Goal: Task Accomplishment & Management: Complete application form

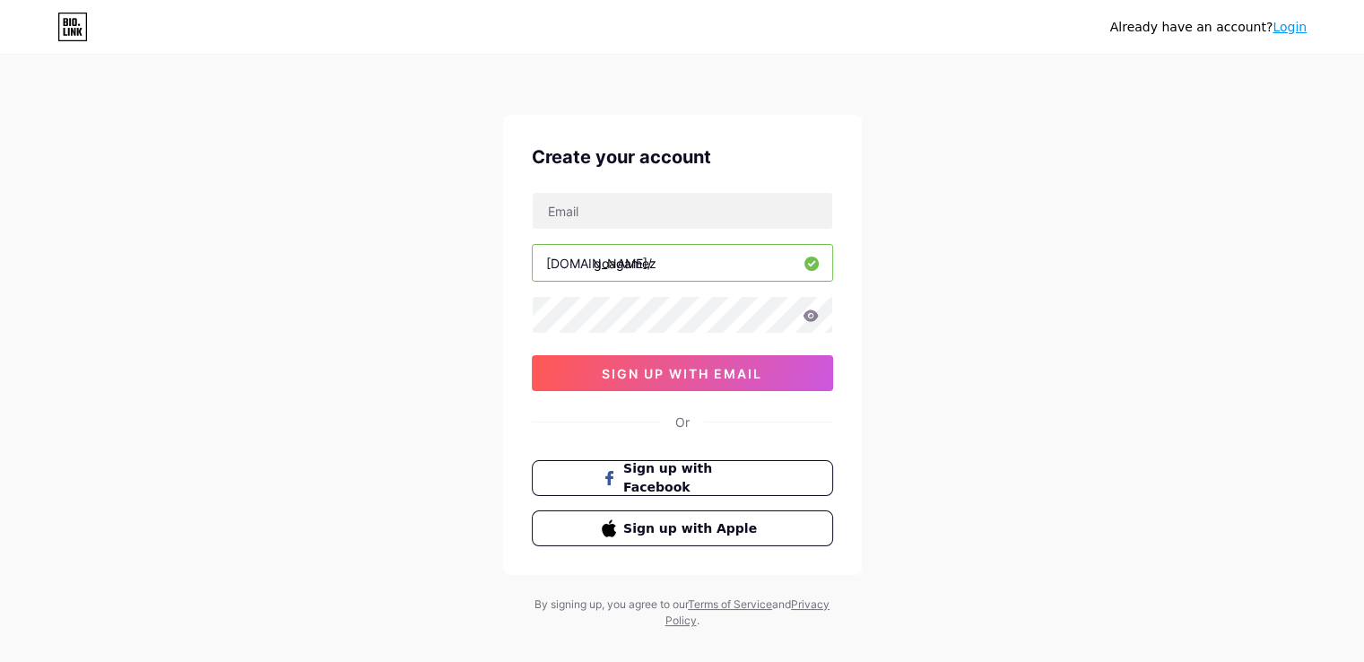
type input "goagamez"
click at [582, 205] on input "text" at bounding box center [682, 211] width 299 height 36
paste input "[EMAIL_ADDRESS][DOMAIN_NAME]"
type input "[EMAIL_ADDRESS][DOMAIN_NAME]"
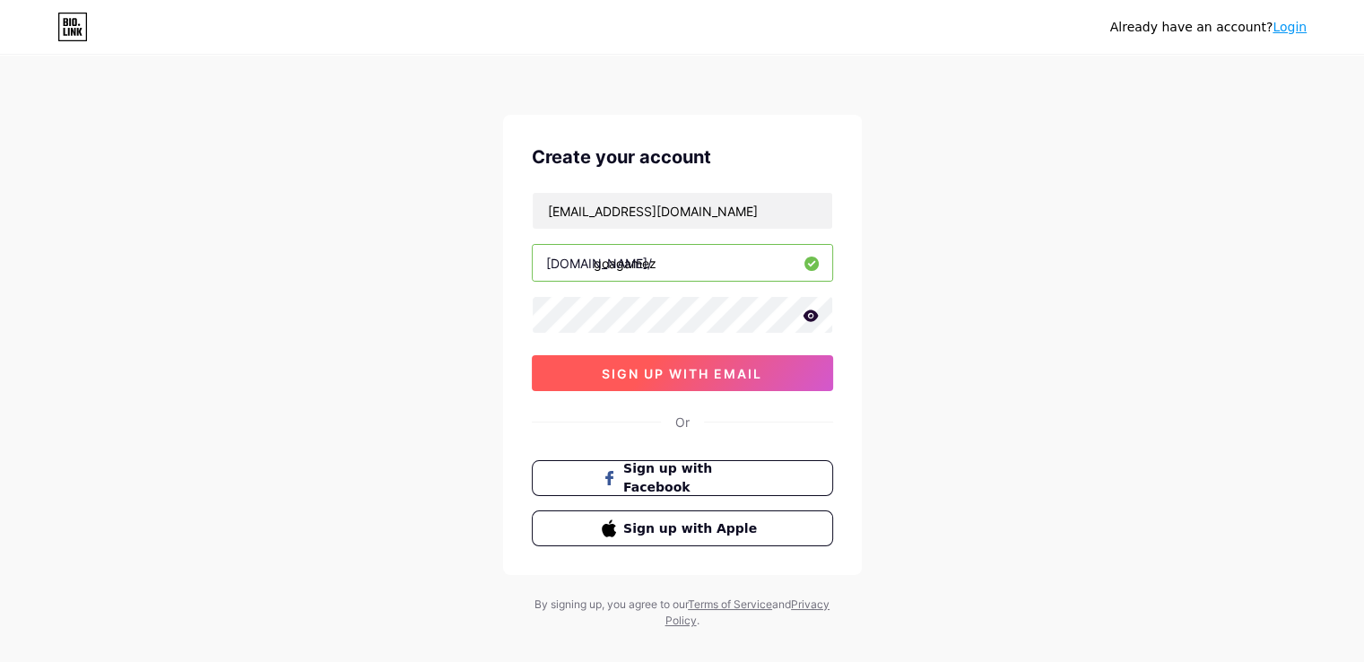
click at [603, 369] on span "sign up with email" at bounding box center [682, 373] width 161 height 15
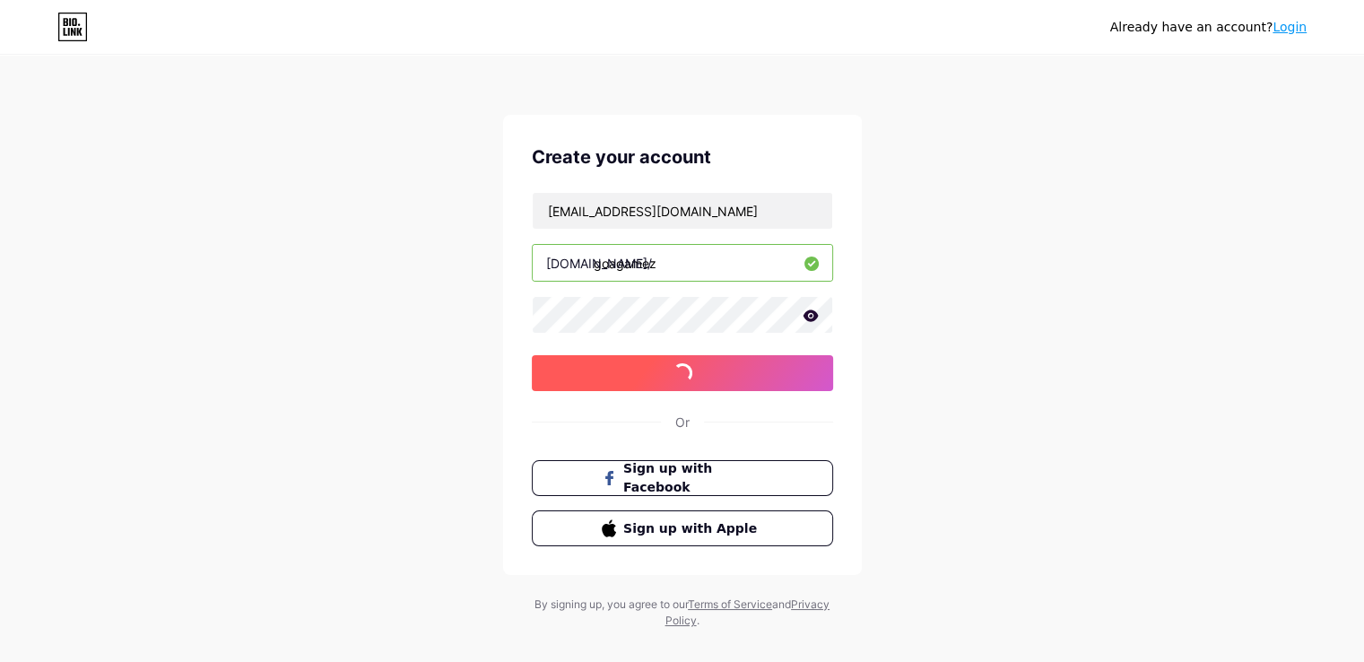
click at [603, 369] on span "sign up with email" at bounding box center [682, 373] width 161 height 15
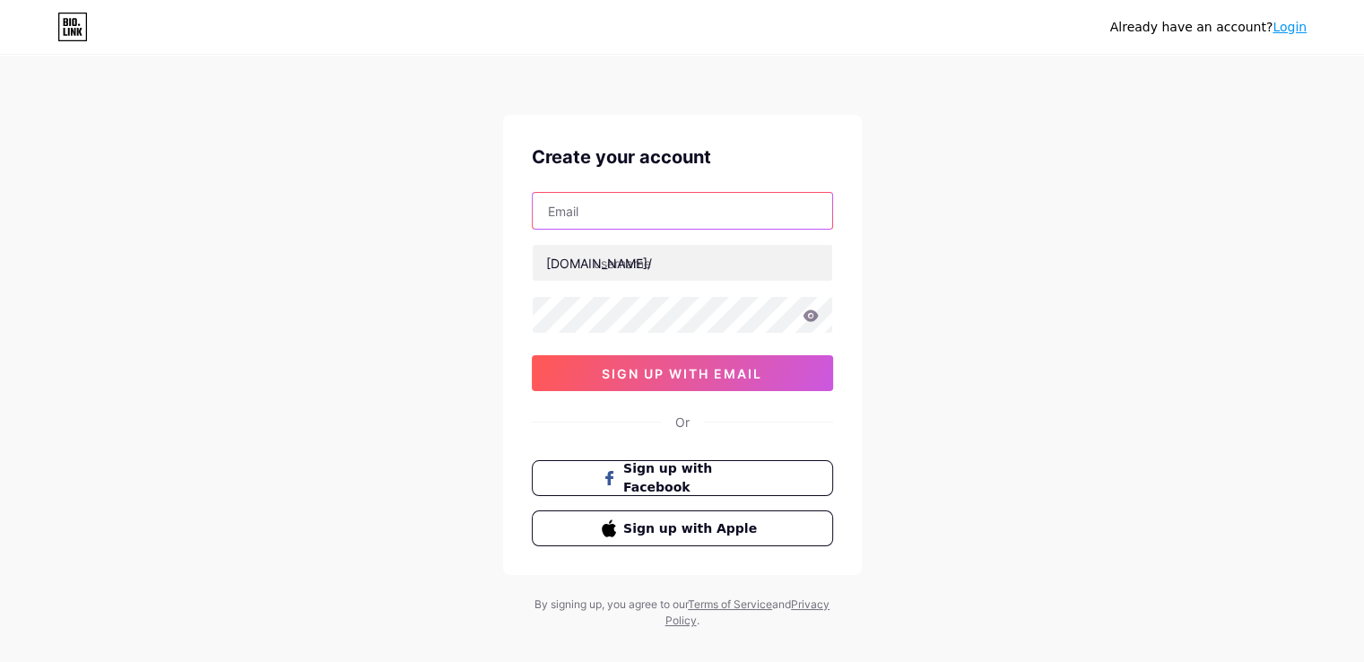
click at [574, 208] on input "text" at bounding box center [682, 211] width 299 height 36
paste input "[EMAIL_ADDRESS][DOMAIN_NAME]"
type input "[EMAIL_ADDRESS][DOMAIN_NAME]"
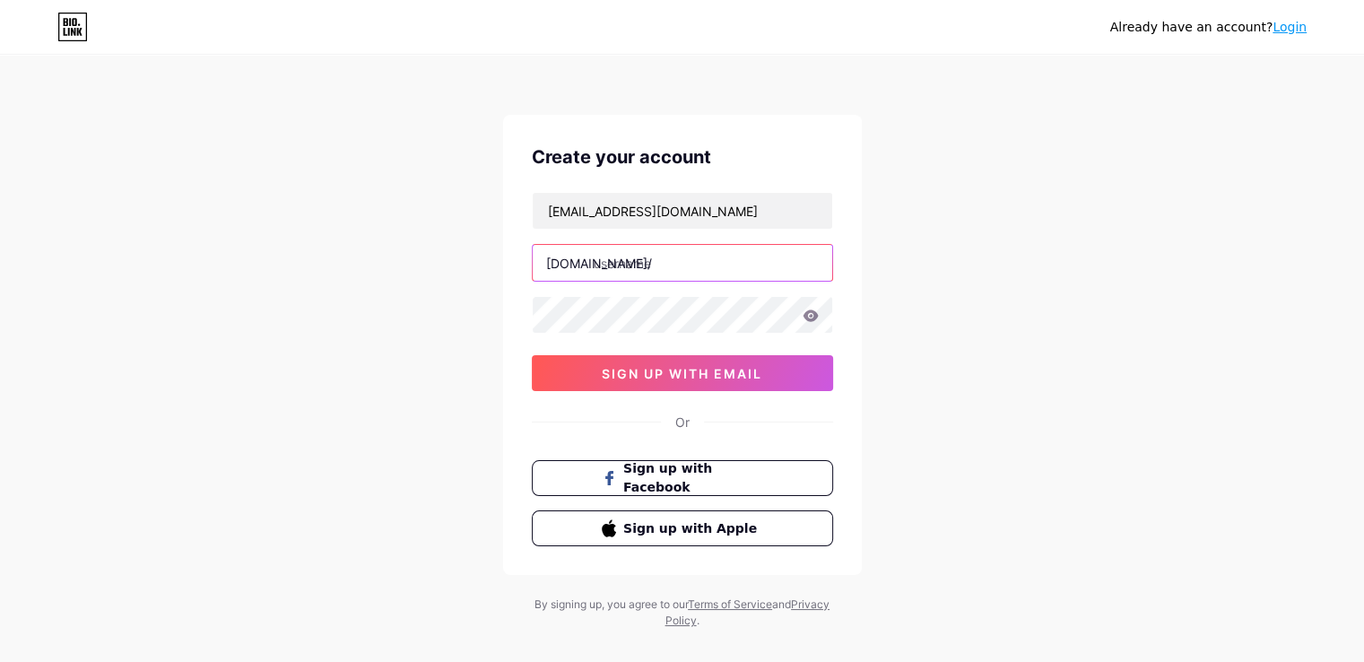
click at [602, 264] on input "text" at bounding box center [682, 263] width 299 height 36
type input "goagamez"
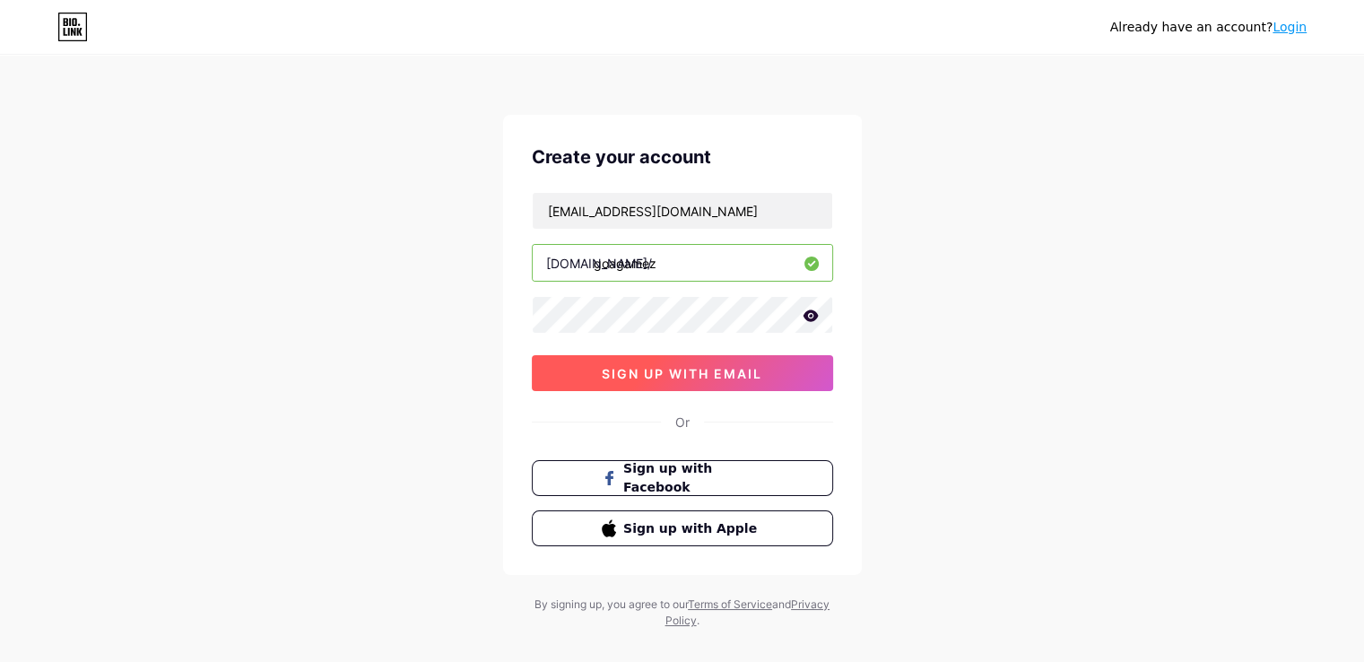
click at [589, 367] on button "sign up with email" at bounding box center [682, 373] width 301 height 36
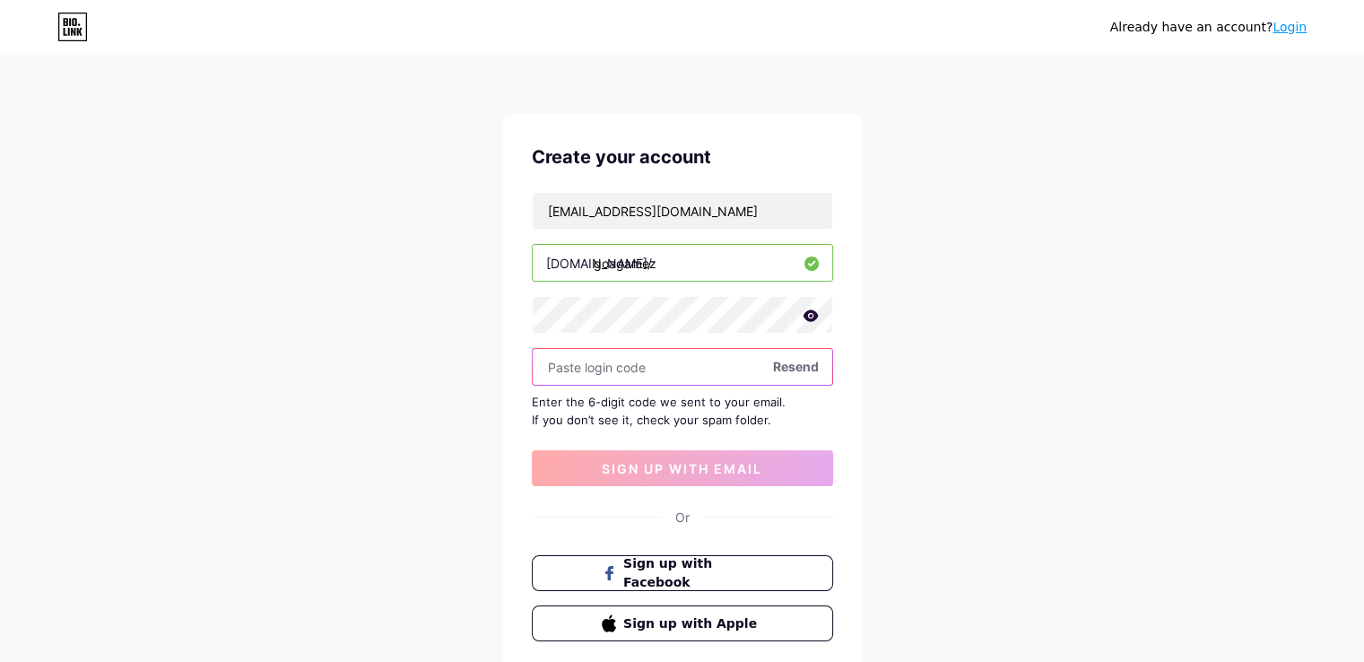
click at [610, 361] on input "text" at bounding box center [682, 367] width 299 height 36
paste input "473112"
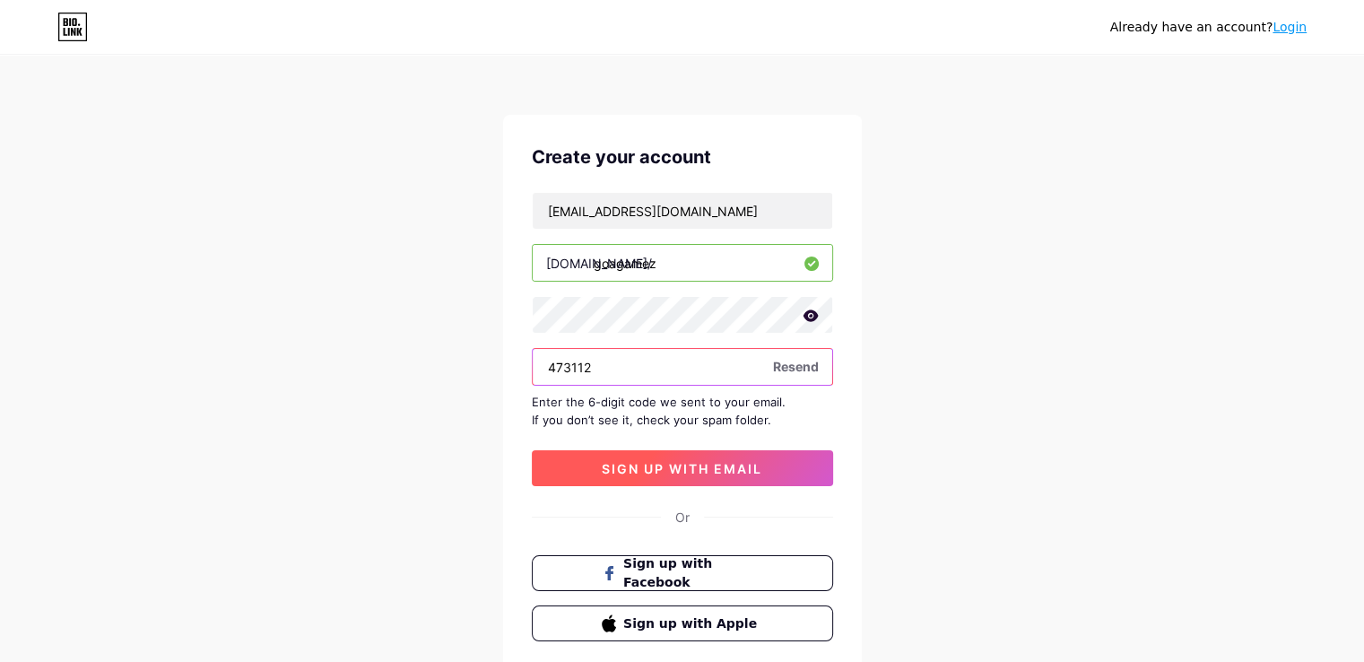
type input "473112"
click at [613, 464] on span "sign up with email" at bounding box center [682, 468] width 161 height 15
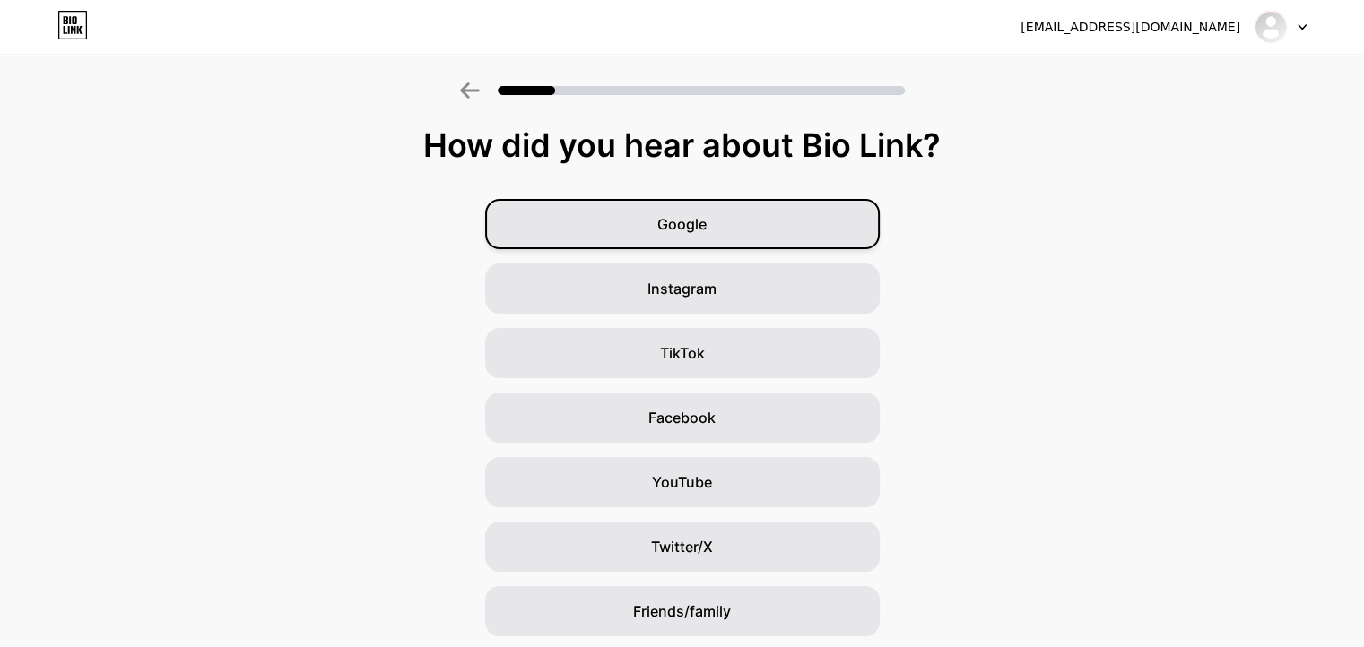
click at [717, 241] on div "Google" at bounding box center [682, 224] width 395 height 50
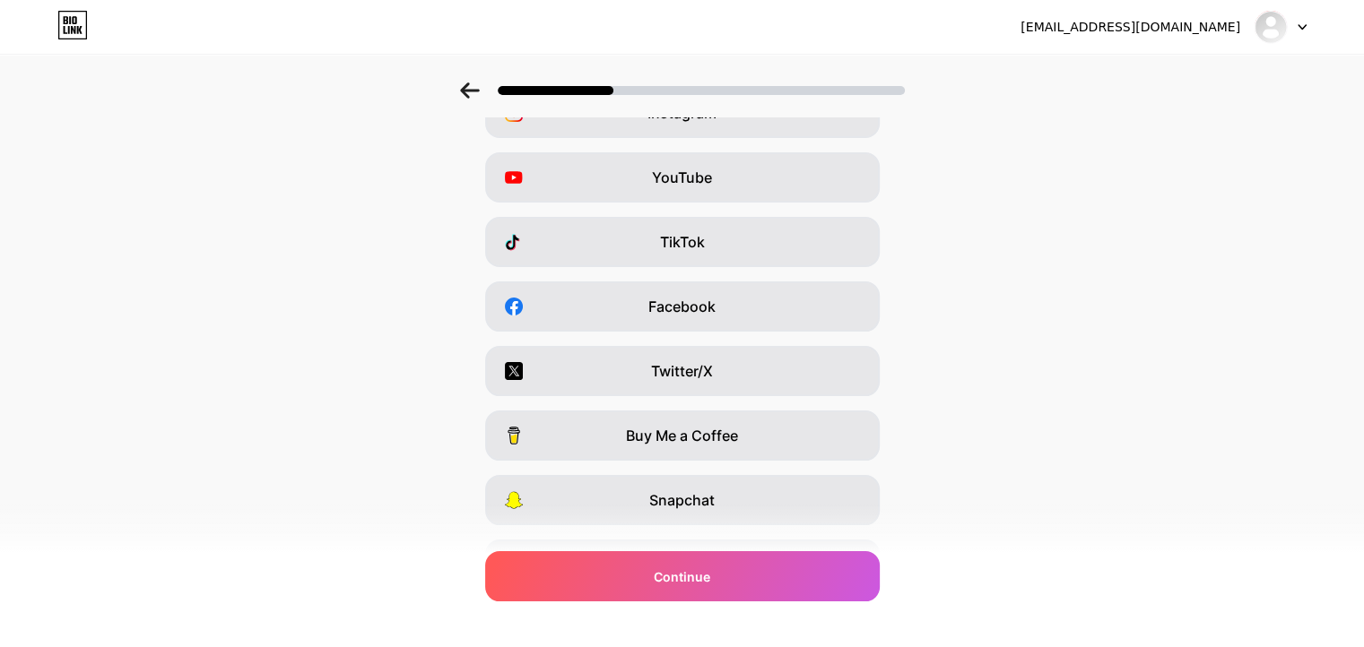
scroll to position [215, 0]
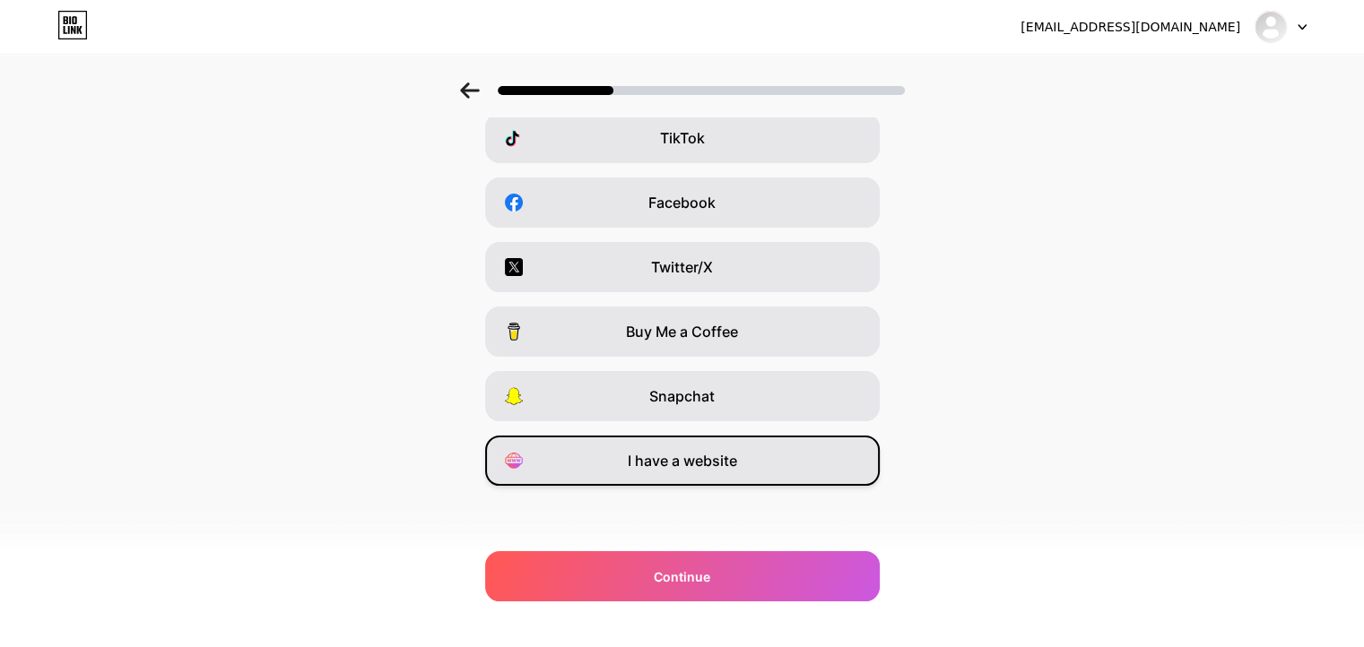
click at [697, 464] on span "I have a website" at bounding box center [682, 461] width 109 height 22
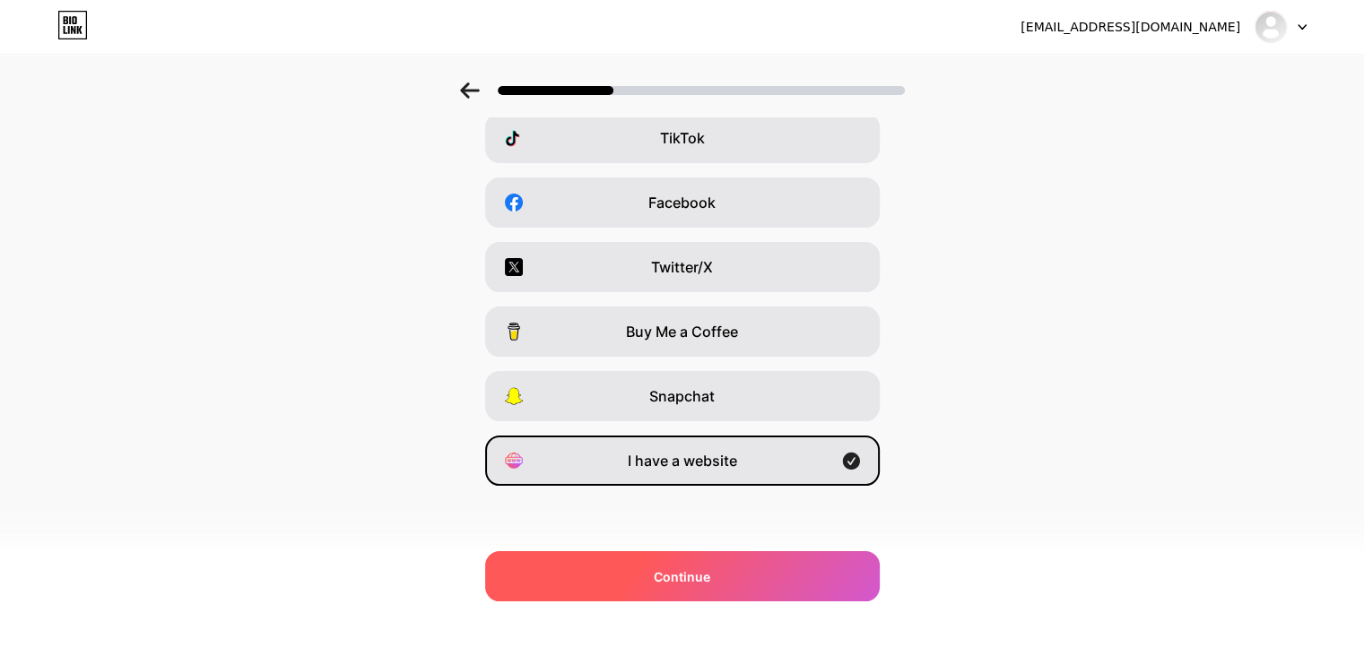
click at [681, 584] on span "Continue" at bounding box center [682, 577] width 56 height 19
click at [0, 0] on span at bounding box center [0, 0] width 0 height 0
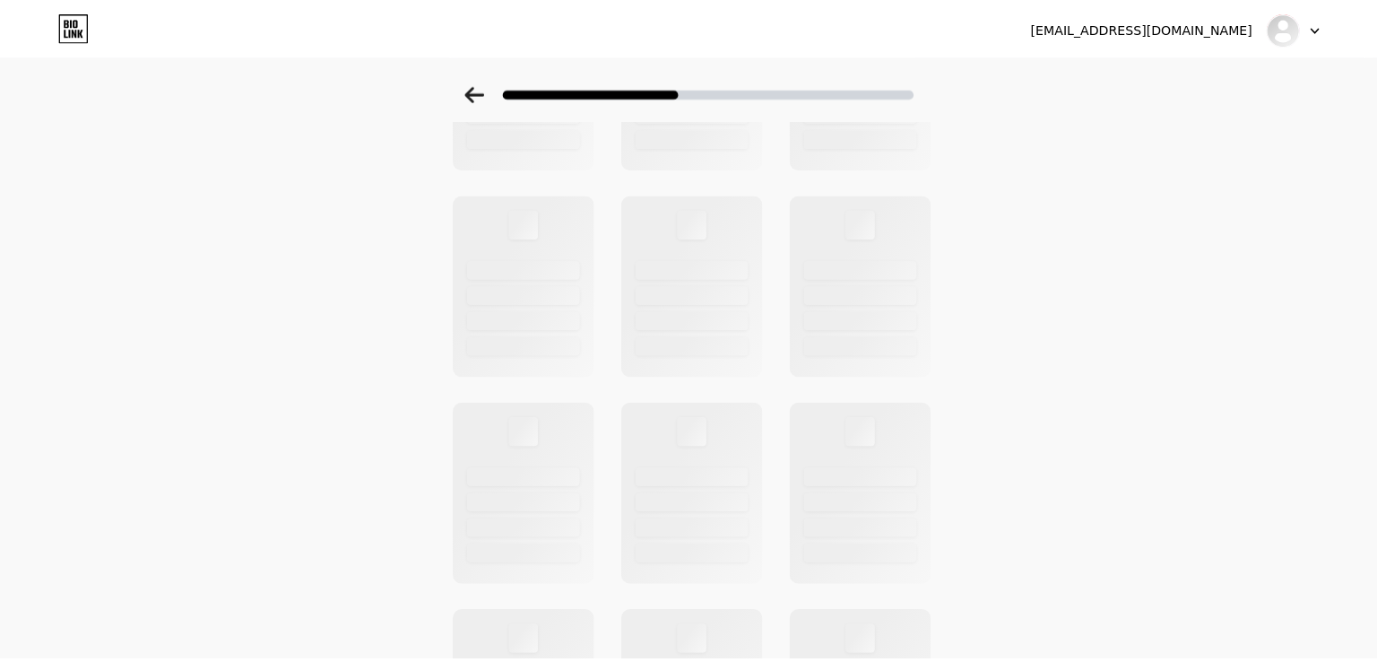
scroll to position [0, 0]
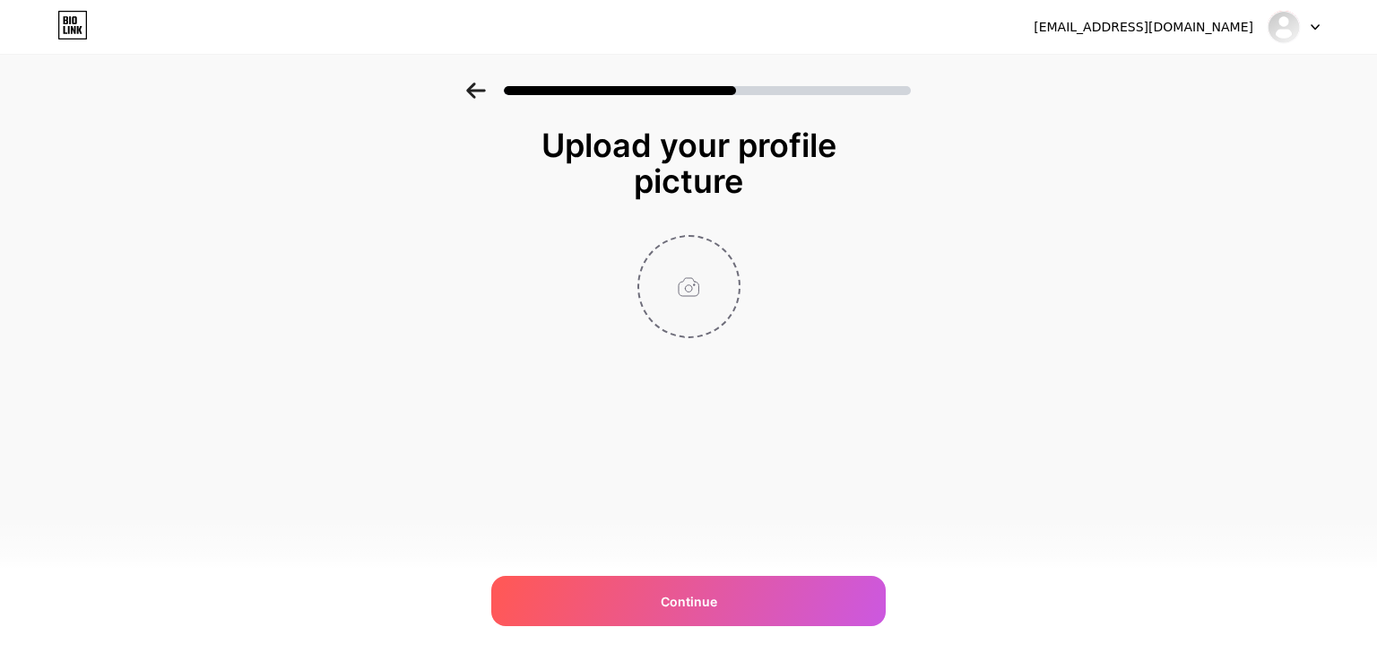
click at [690, 298] on input "file" at bounding box center [689, 287] width 100 height 100
type input "C:\fakepath\Gemini_Generated_Image_e12bwbe12bwbe12b.png"
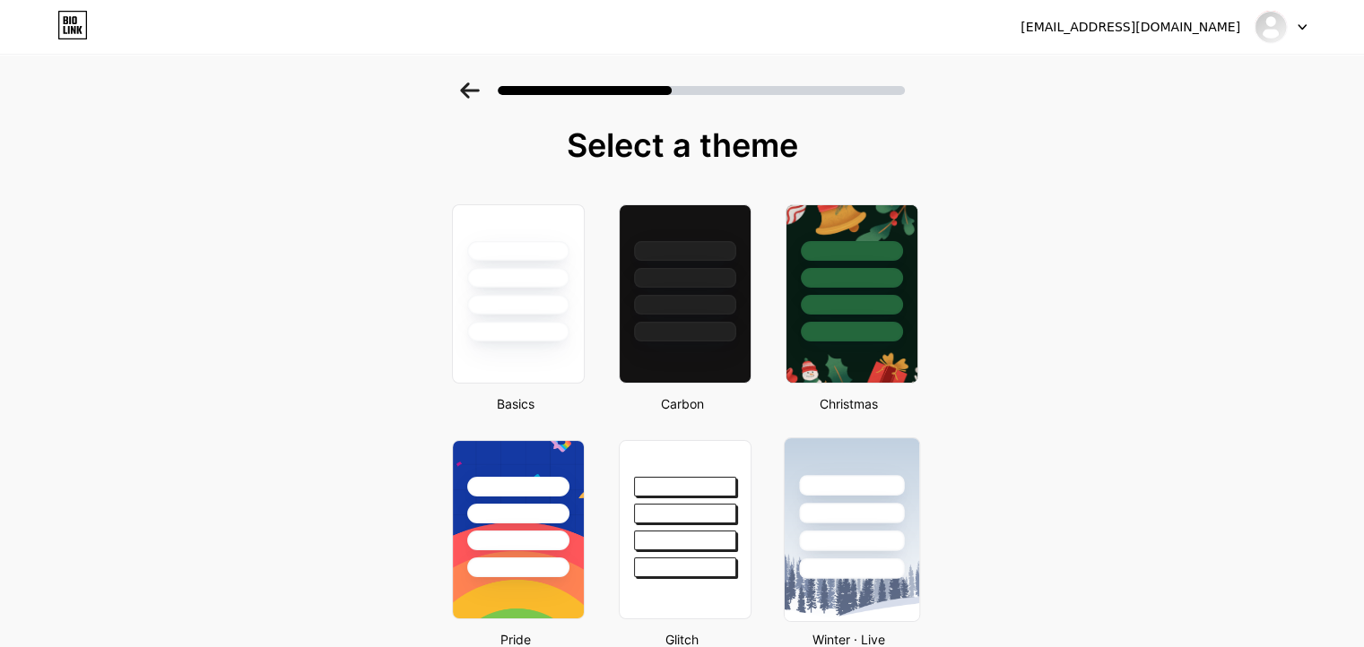
click at [832, 559] on div at bounding box center [851, 569] width 105 height 21
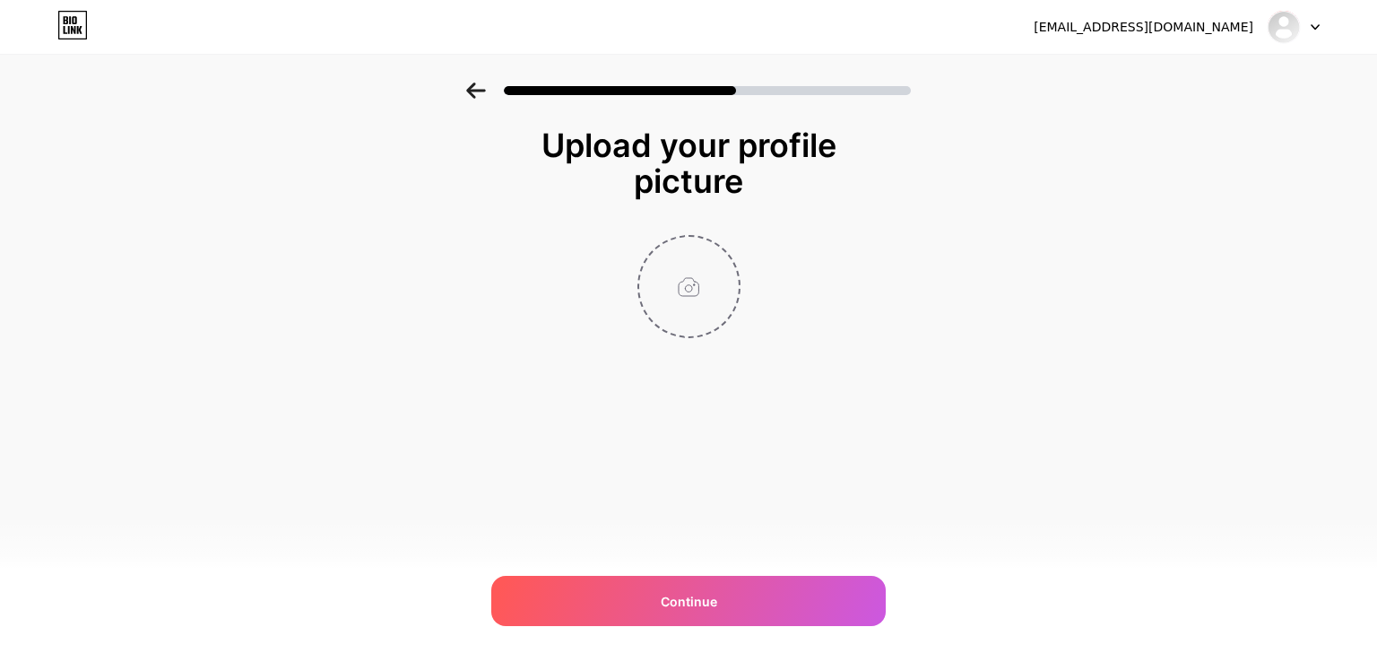
click at [689, 287] on input "file" at bounding box center [689, 287] width 100 height 100
click at [685, 299] on input "file" at bounding box center [689, 287] width 100 height 100
type input "C:\fakepath\Gemini_Generated_Image_mldtxjmldtxjmldt.png"
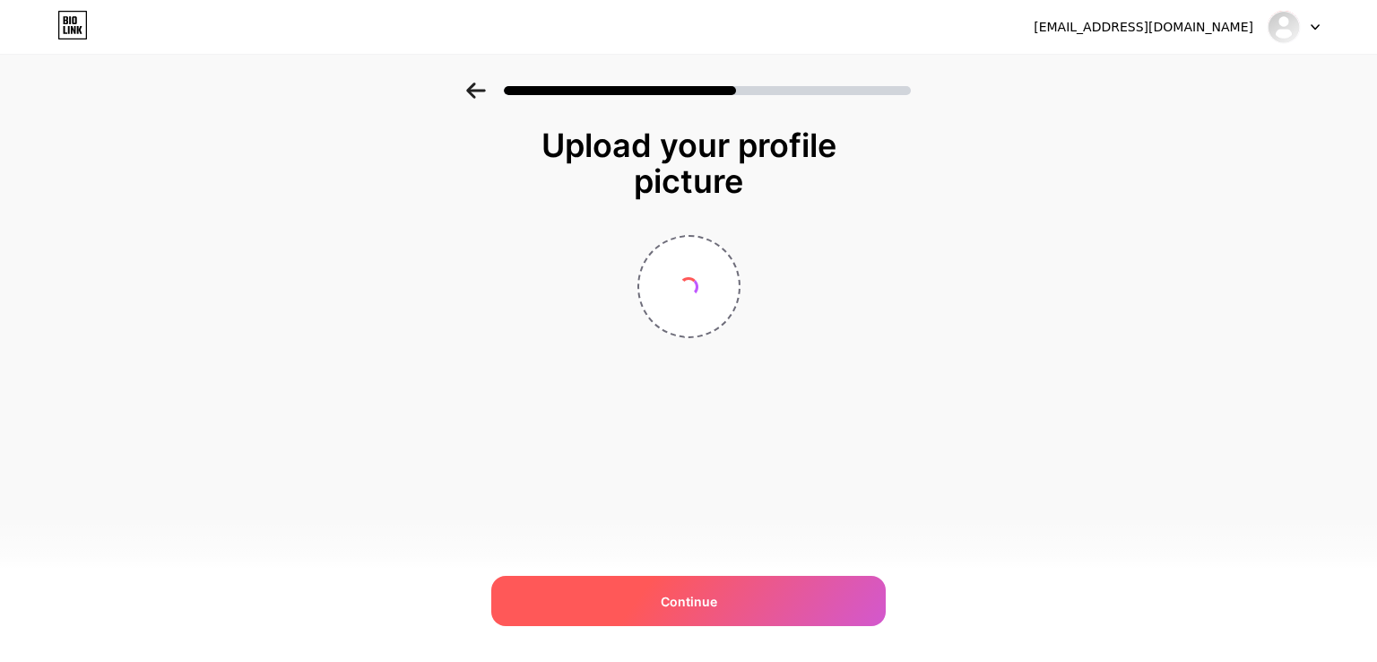
click at [661, 593] on span "Continue" at bounding box center [689, 601] width 56 height 19
